Goal: Task Accomplishment & Management: Manage account settings

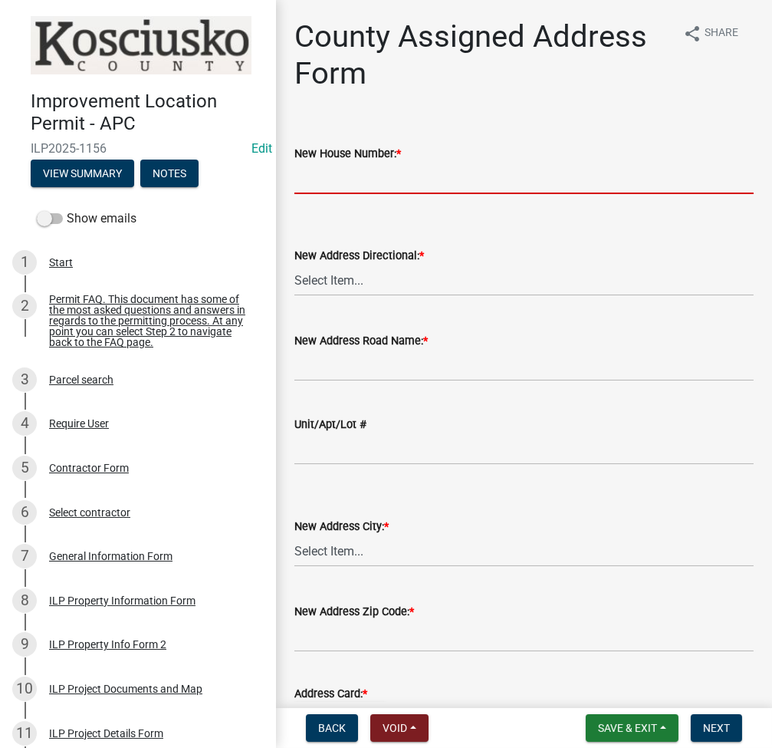
click at [488, 182] on input "New House Number: *" at bounding box center [523, 178] width 459 height 31
type input "416"
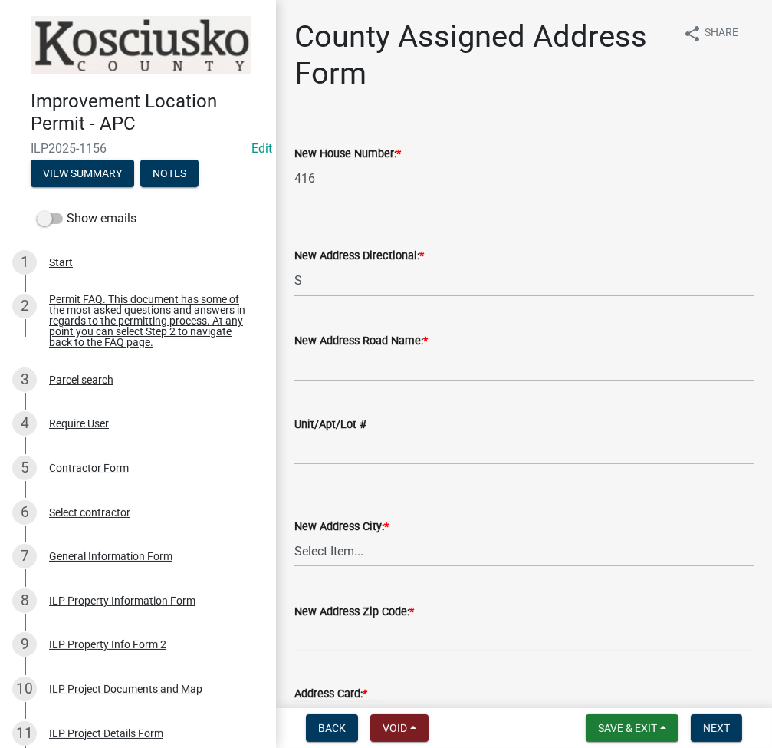
select select "fd4312bc-1a8c-4cdf-b7c8-58224cec2bb3"
type input "[US_STATE][GEOGRAPHIC_DATA]"
select select "cc8b40d3-ec8c-4cc1-a3d6-b3d24d1d1325"
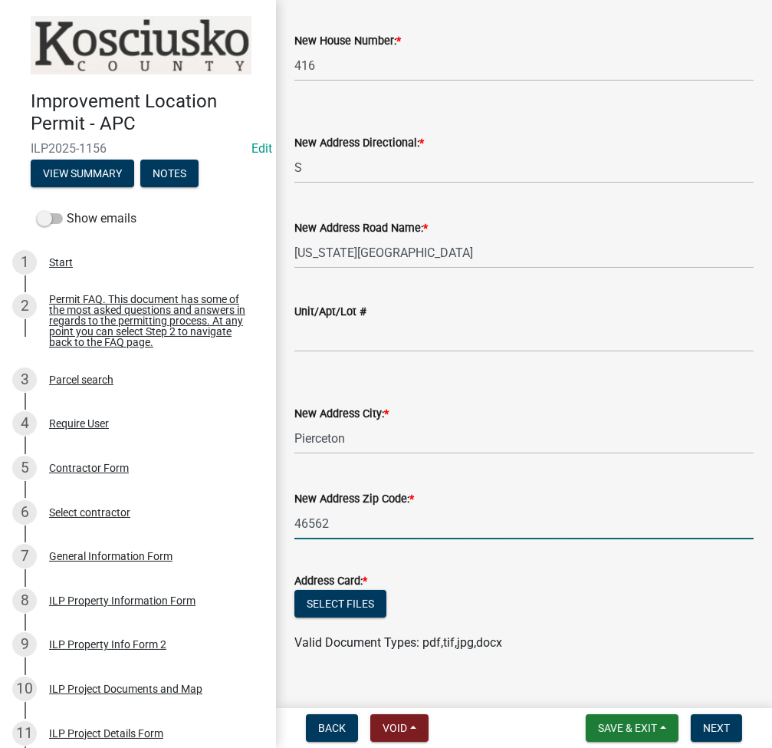
scroll to position [136, 0]
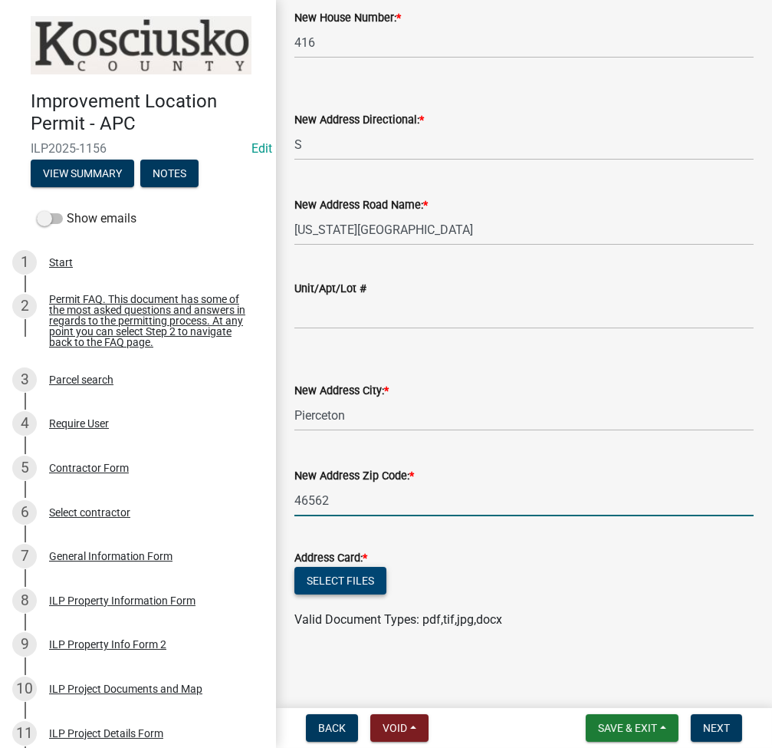
type input "46562"
click at [336, 573] on button "Select files" at bounding box center [340, 581] width 92 height 28
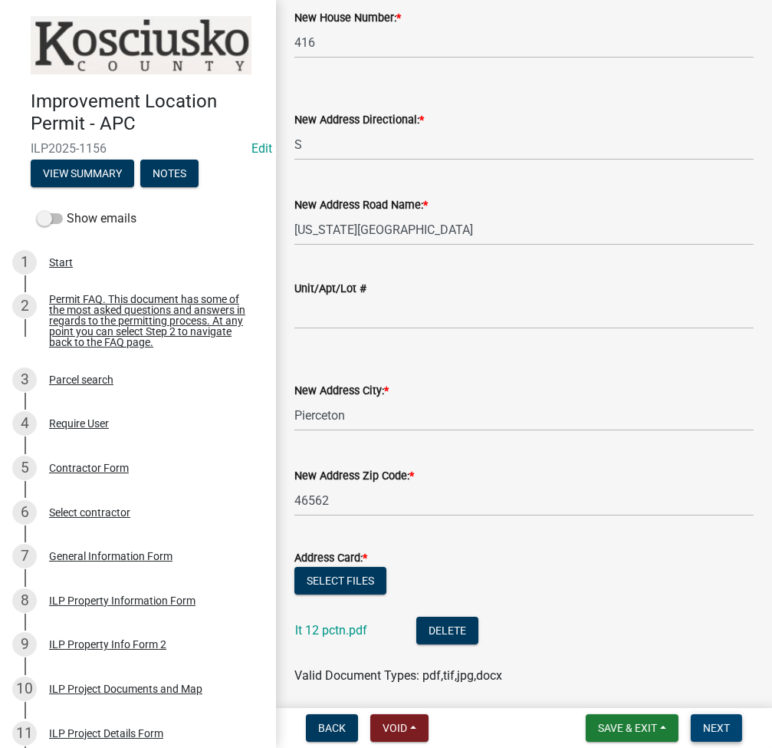
click at [709, 726] on span "Next" at bounding box center [716, 727] width 27 height 12
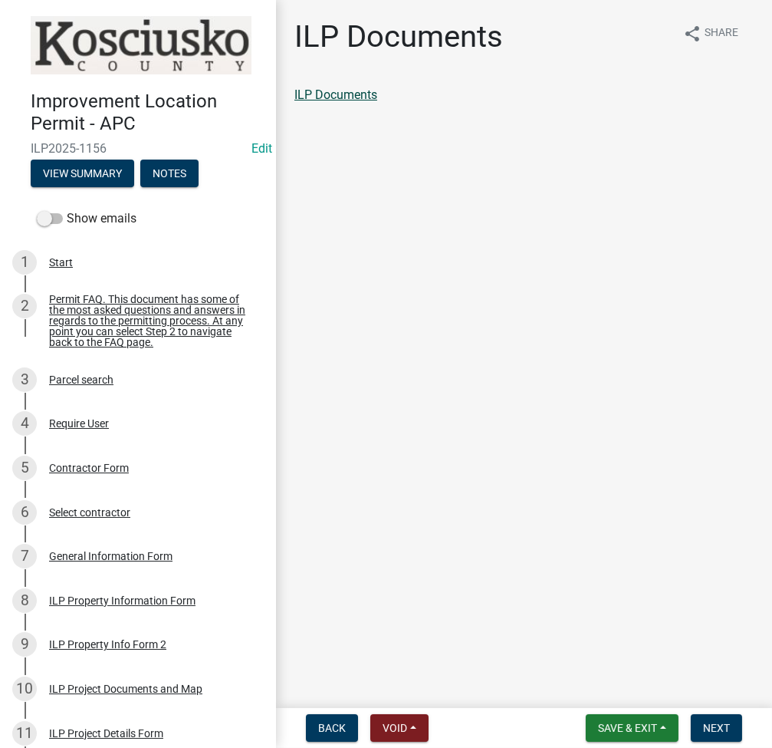
click at [353, 90] on link "ILP Documents" at bounding box center [335, 94] width 83 height 15
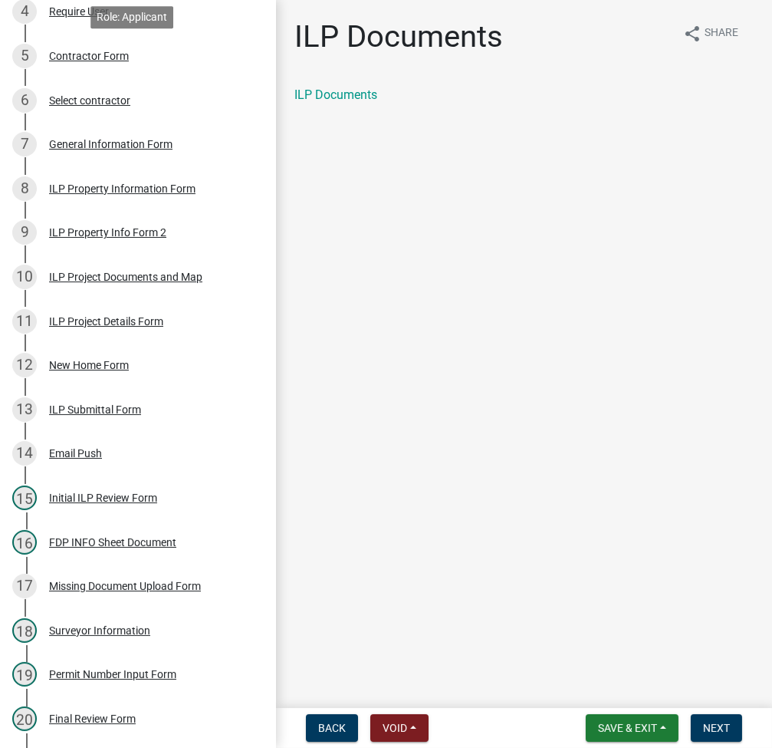
scroll to position [775, 0]
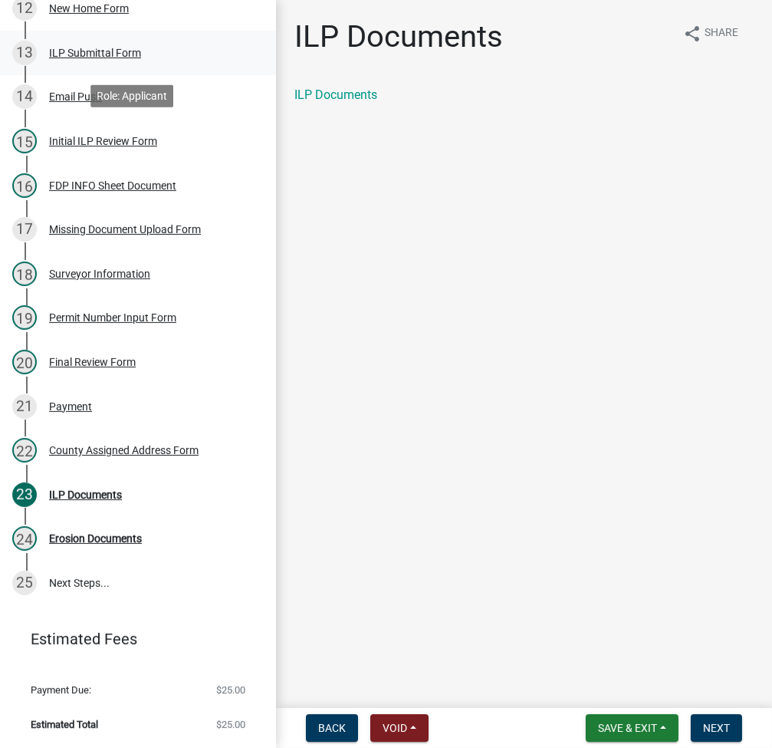
click at [79, 55] on div "ILP Submittal Form" at bounding box center [95, 53] width 92 height 11
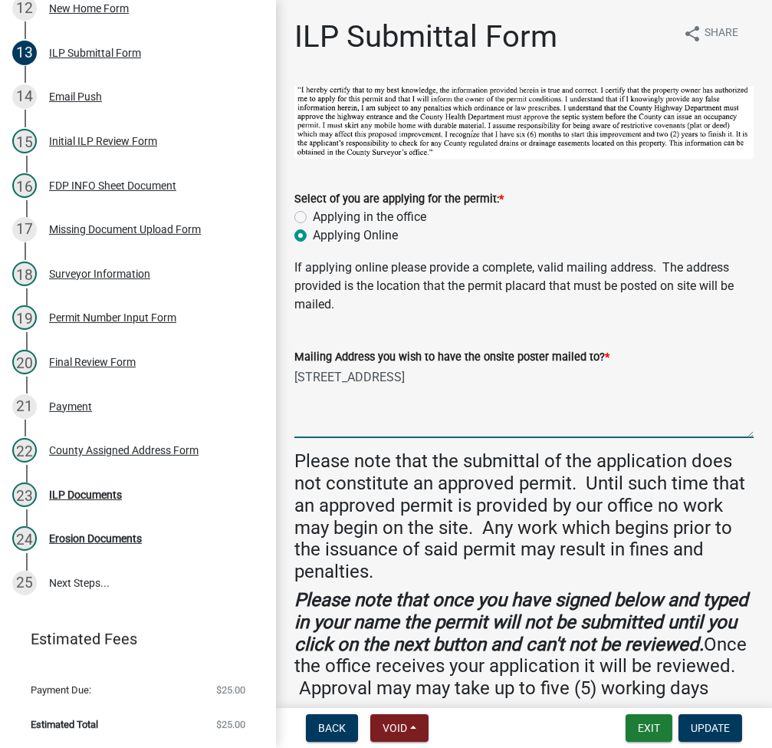
drag, startPoint x: 294, startPoint y: 373, endPoint x: 554, endPoint y: 390, distance: 259.7
click at [554, 390] on textarea "[STREET_ADDRESS]" at bounding box center [523, 402] width 459 height 72
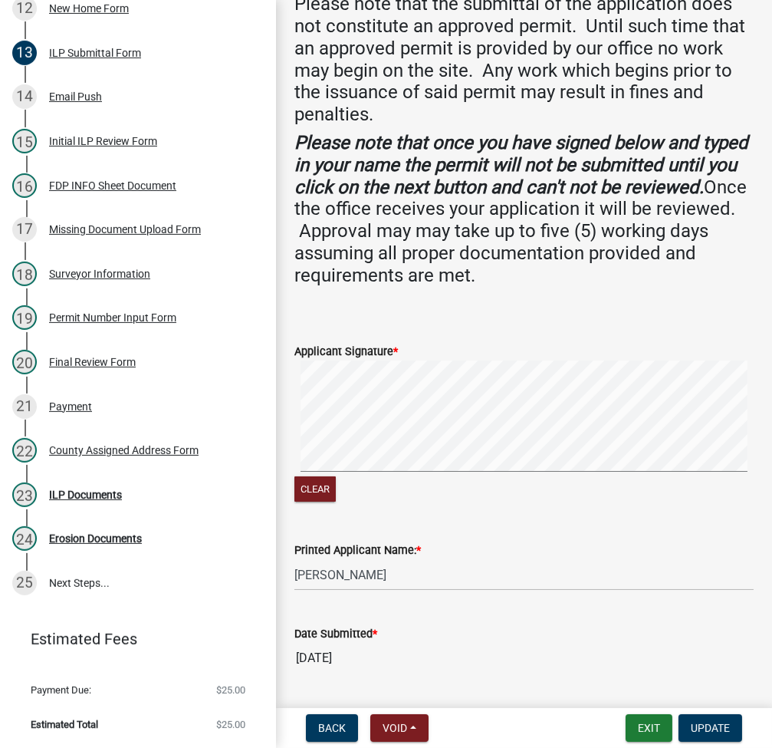
scroll to position [497, 0]
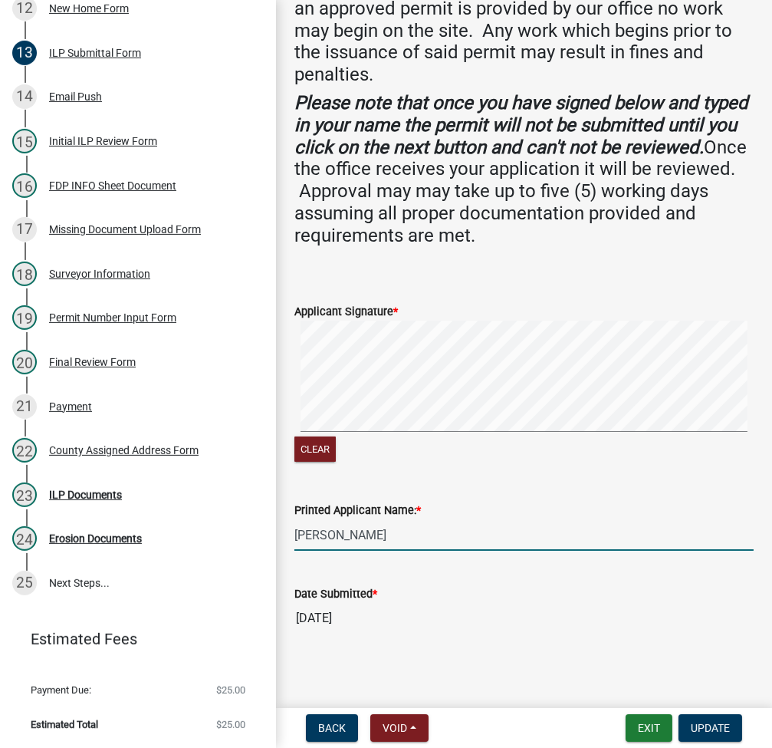
drag, startPoint x: 295, startPoint y: 532, endPoint x: 399, endPoint y: 523, distance: 103.9
click at [399, 523] on input "[PERSON_NAME]" at bounding box center [523, 534] width 459 height 31
click at [695, 721] on span "Update" at bounding box center [710, 727] width 39 height 12
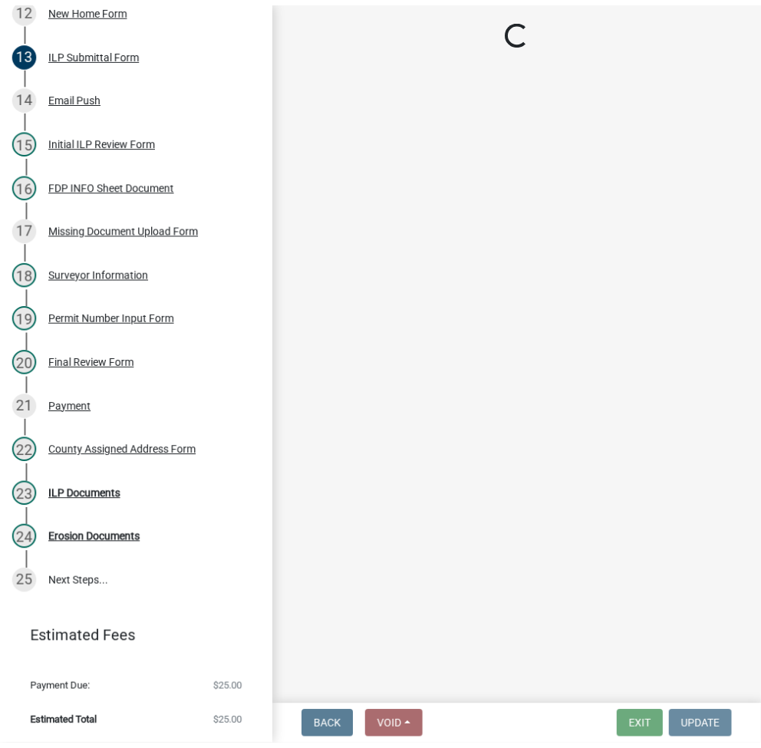
scroll to position [0, 0]
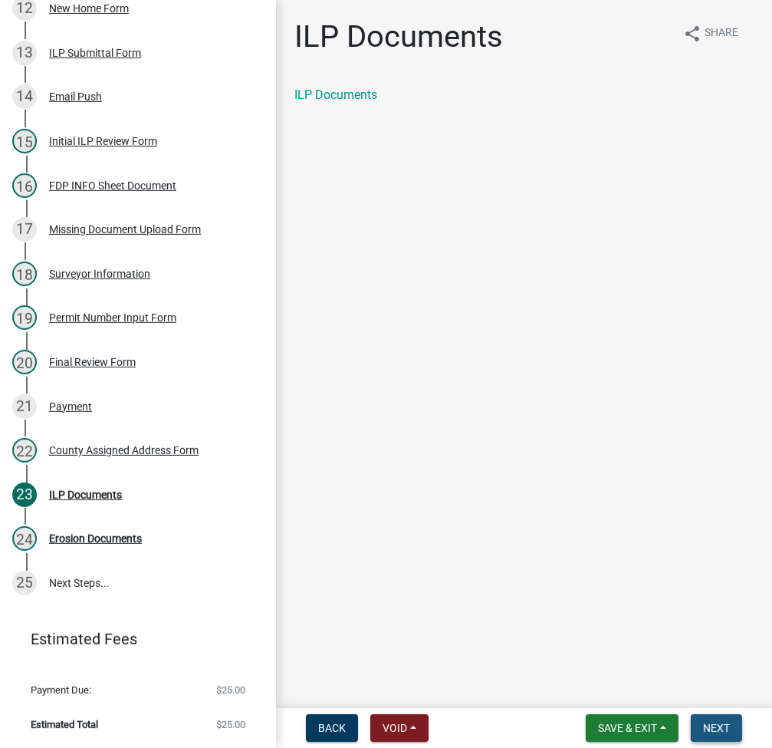
click at [716, 727] on span "Next" at bounding box center [716, 727] width 27 height 12
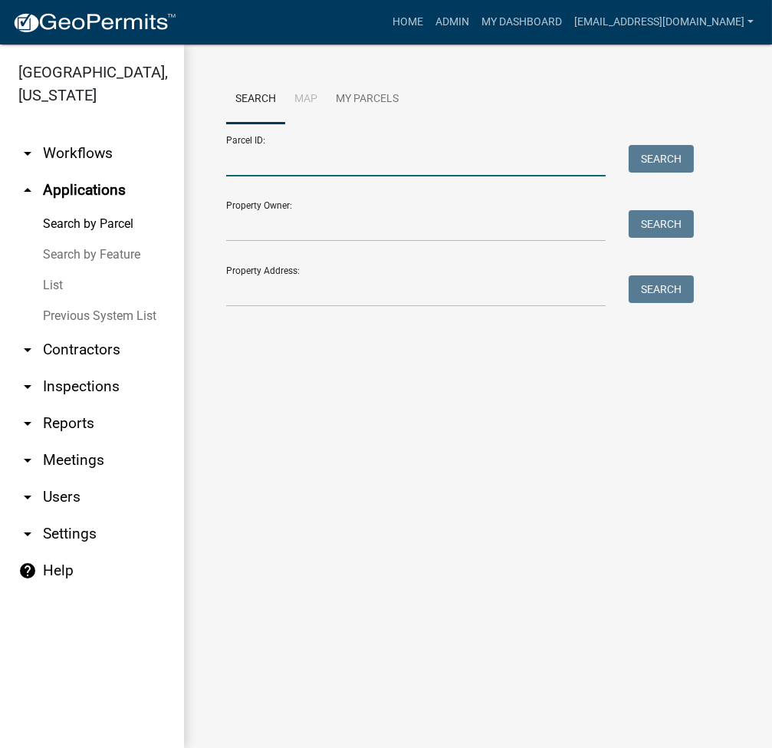
click at [274, 162] on input "Parcel ID:" at bounding box center [416, 160] width 380 height 31
paste input "<ArcGIS Type="Editing"><ArrayOfPropertySet xsi:type='typens:ArrayOfPropertySet'…"
type input "<ArcGIS Type="Editing"><ArrayOfPropertySet xsi:type='typens:ArrayOfPropertySet'…"
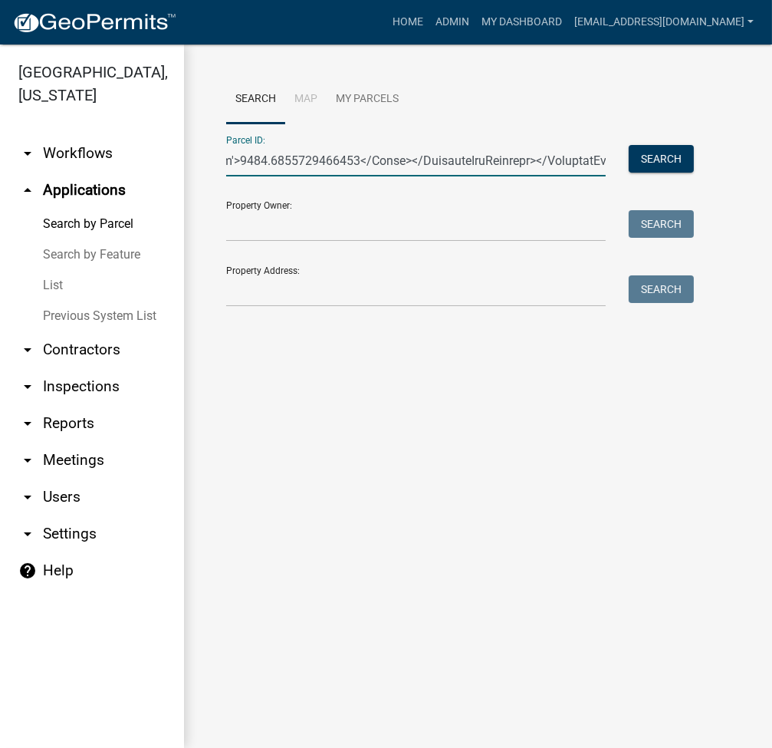
click at [482, 159] on input "Parcel ID:" at bounding box center [416, 160] width 380 height 31
click at [482, 158] on input "Parcel ID:" at bounding box center [416, 160] width 380 height 31
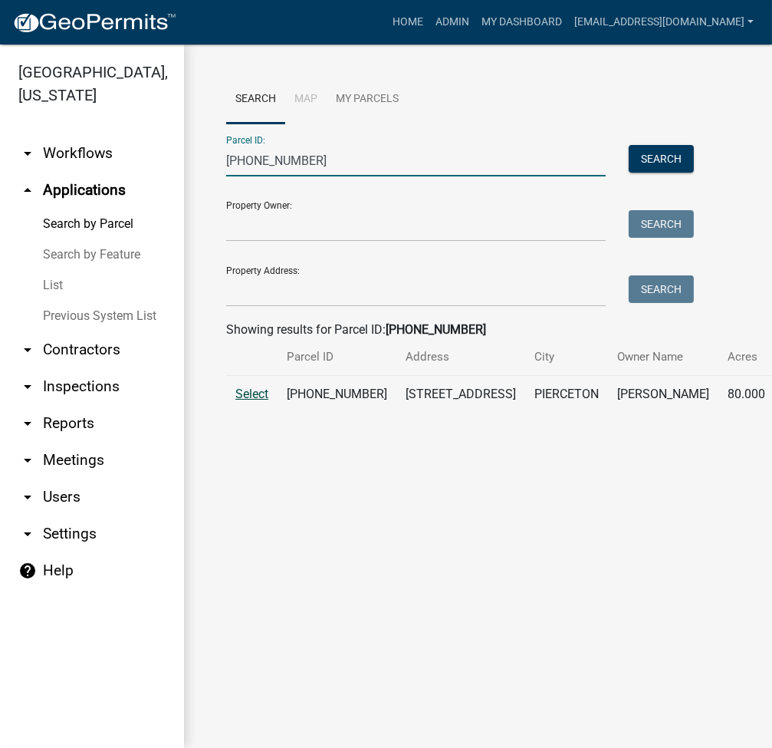
type input "009-036-001"
click at [251, 401] on span "Select" at bounding box center [251, 393] width 33 height 15
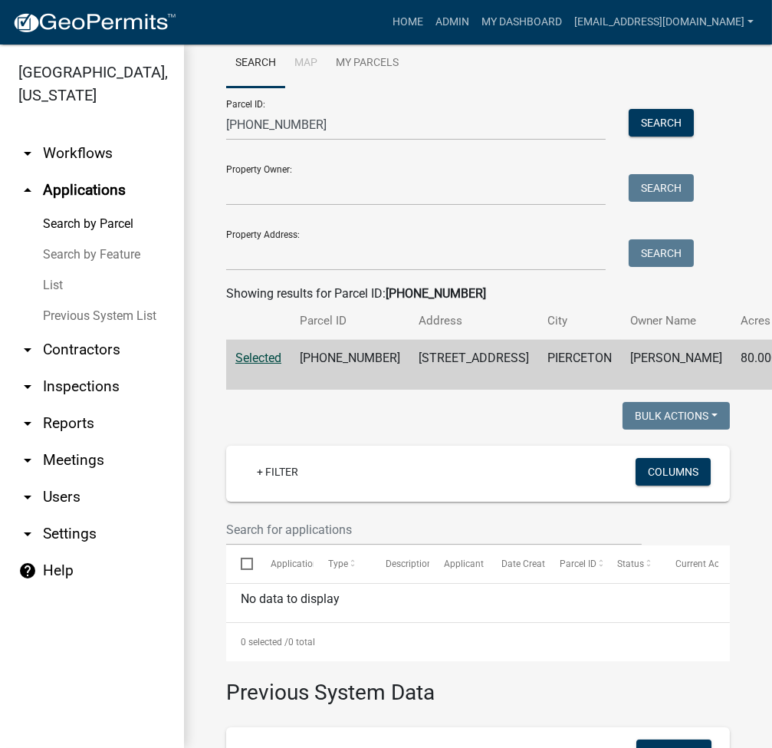
scroll to position [8, 0]
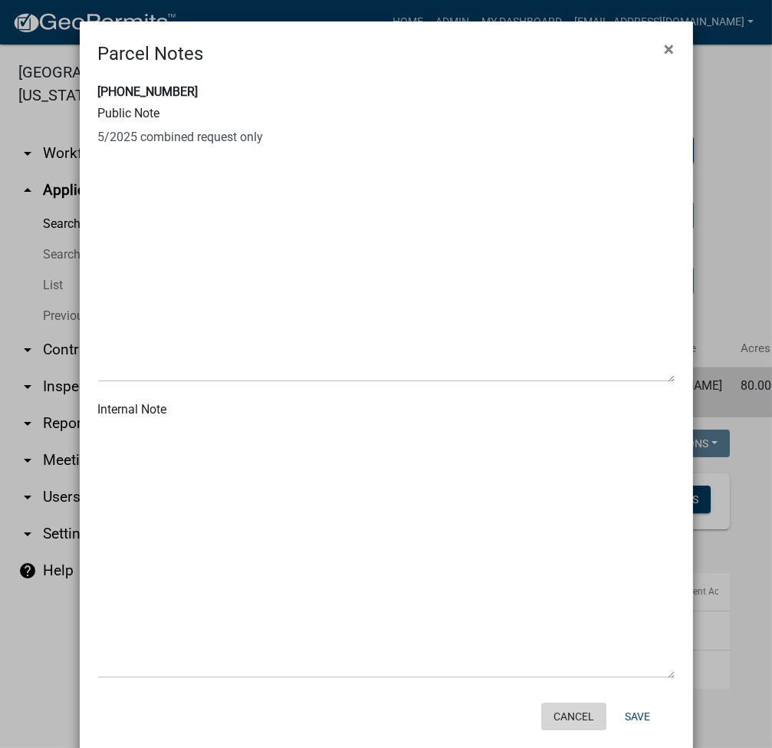
click at [560, 713] on button "Cancel" at bounding box center [573, 716] width 65 height 28
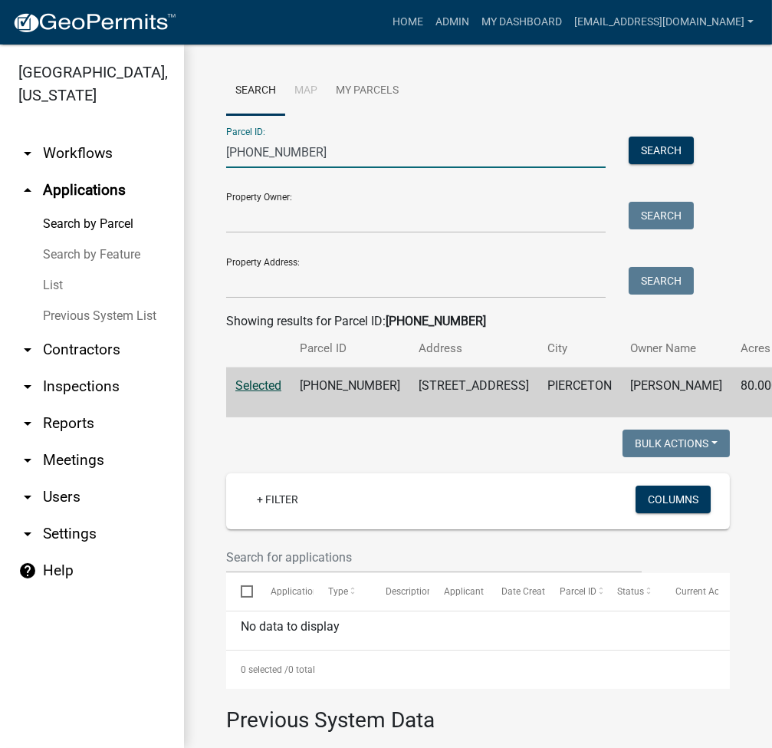
click at [265, 151] on input "009-036-001" at bounding box center [416, 151] width 380 height 31
paste input "66-001.A"
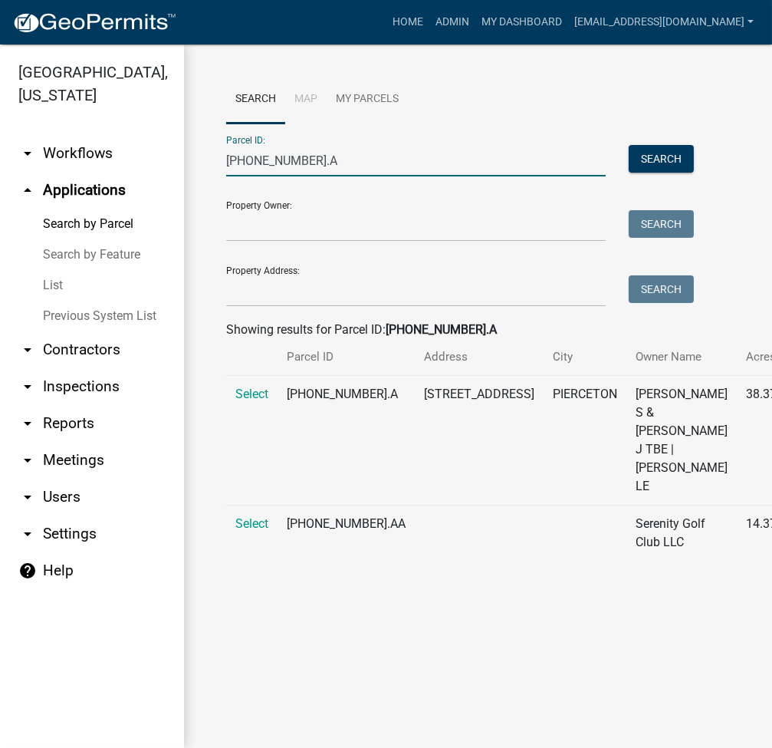
type input "009-066-001.A"
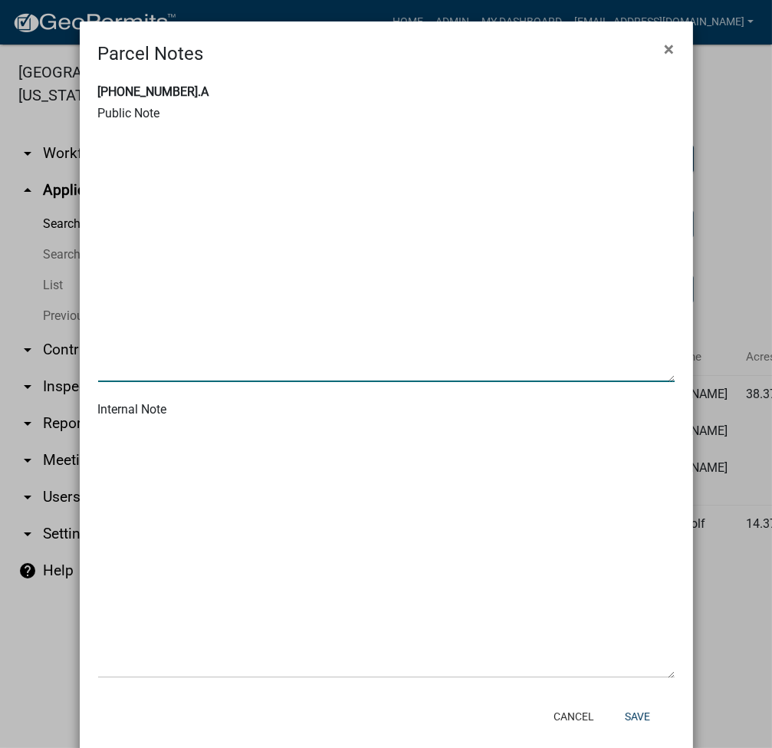
click at [190, 174] on textarea at bounding box center [386, 254] width 577 height 256
type textarea "COMBINED REQUEST ONLY"
click at [636, 705] on button "Save" at bounding box center [638, 716] width 50 height 28
